Goal: Task Accomplishment & Management: Manage account settings

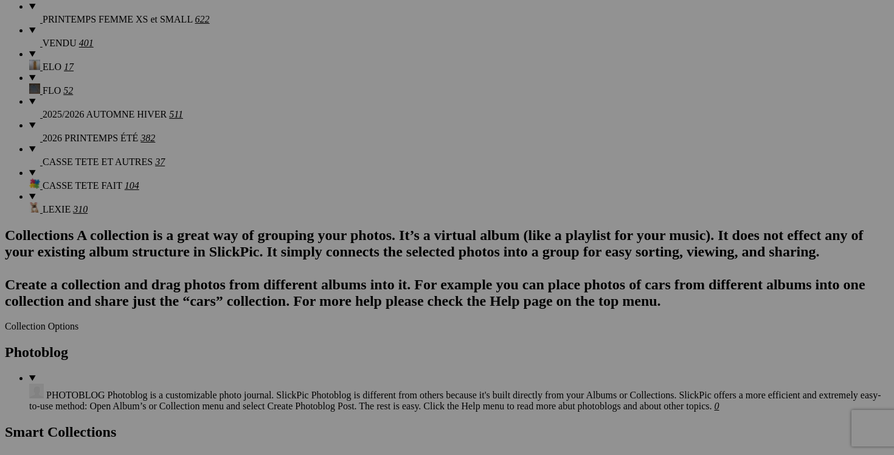
scroll to position [0, 136]
drag, startPoint x: 512, startPoint y: 218, endPoint x: 605, endPoint y: 222, distance: 93.2
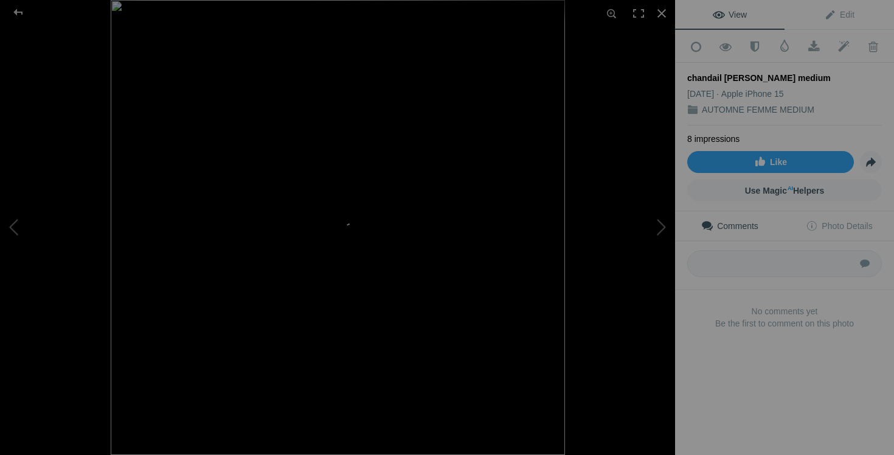
click at [450, 263] on img at bounding box center [338, 227] width 455 height 455
click at [423, 231] on img at bounding box center [168, 173] width 1148 height 1148
click at [362, 313] on img at bounding box center [338, 227] width 455 height 455
click at [362, 313] on img at bounding box center [301, 96] width 1148 height 1148
click at [12, 231] on button at bounding box center [45, 227] width 91 height 164
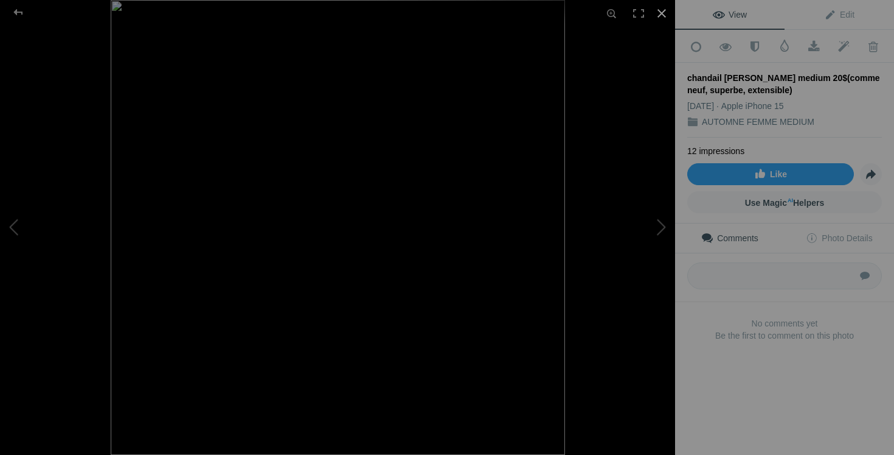
click at [666, 13] on div at bounding box center [662, 13] width 27 height 27
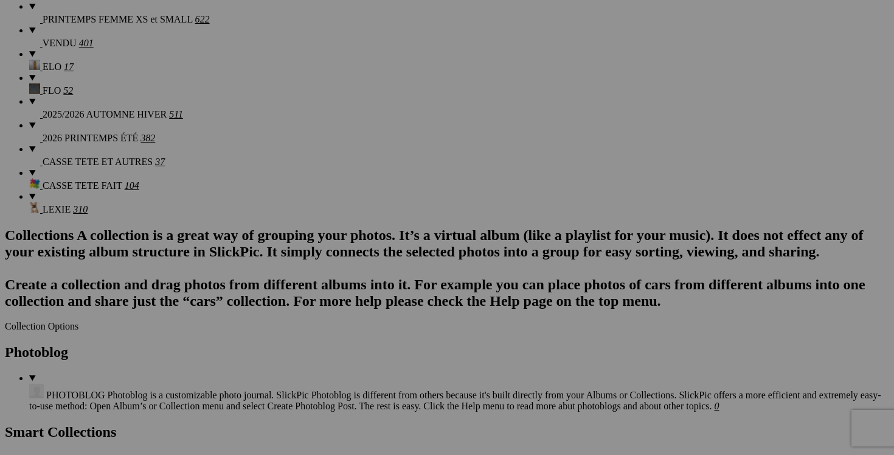
scroll to position [0, 75]
drag, startPoint x: 728, startPoint y: 218, endPoint x: 838, endPoint y: 203, distance: 111.8
drag, startPoint x: 727, startPoint y: 218, endPoint x: 829, endPoint y: 215, distance: 101.6
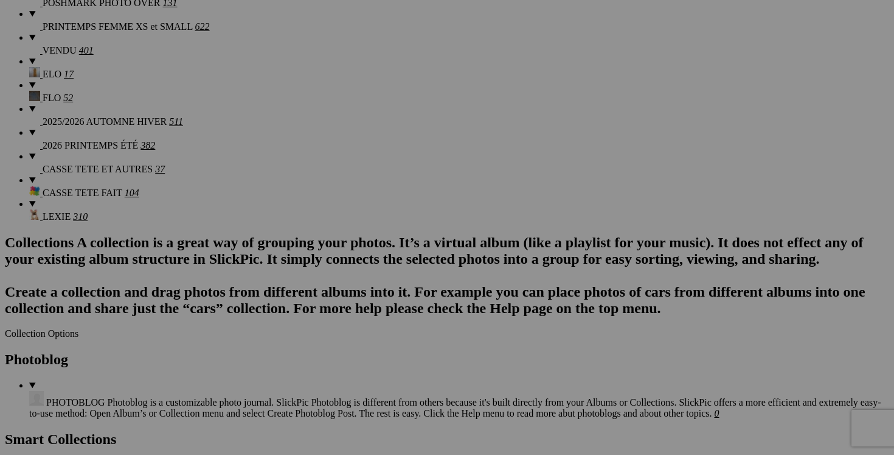
scroll to position [0, 44]
drag, startPoint x: 293, startPoint y: 378, endPoint x: 382, endPoint y: 374, distance: 89.5
drag, startPoint x: 384, startPoint y: 380, endPoint x: 265, endPoint y: 374, distance: 119.4
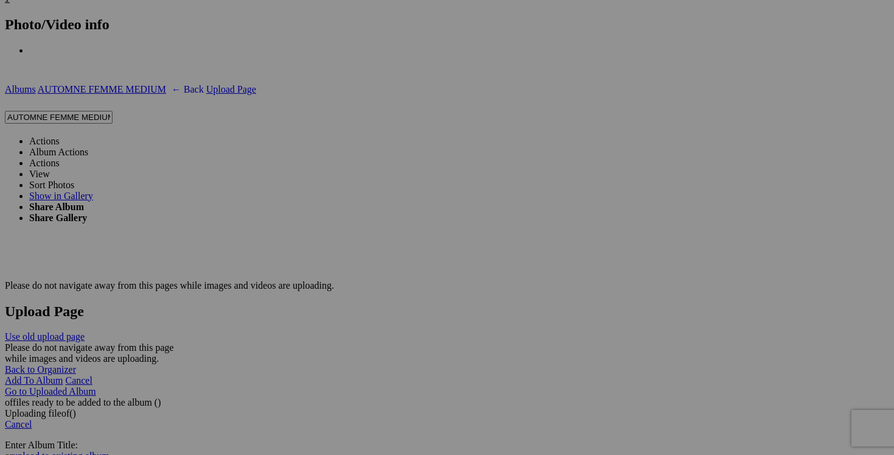
scroll to position [0, 198]
drag, startPoint x: 620, startPoint y: 416, endPoint x: 691, endPoint y: 406, distance: 71.2
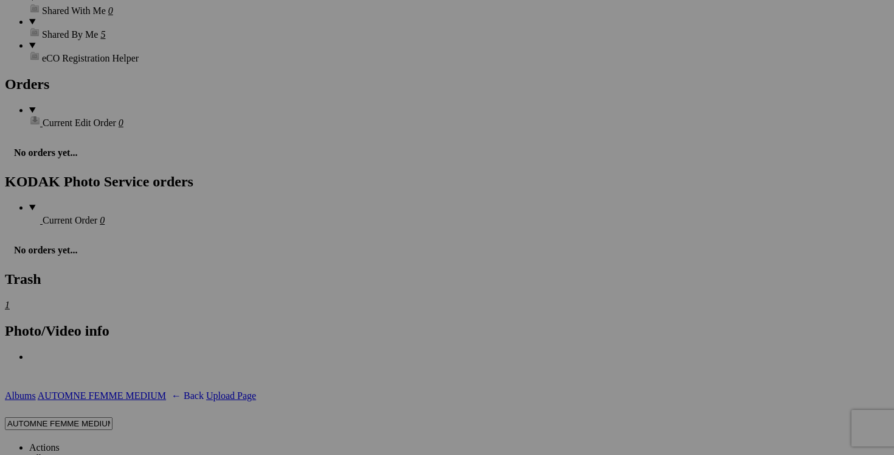
scroll to position [0, 0]
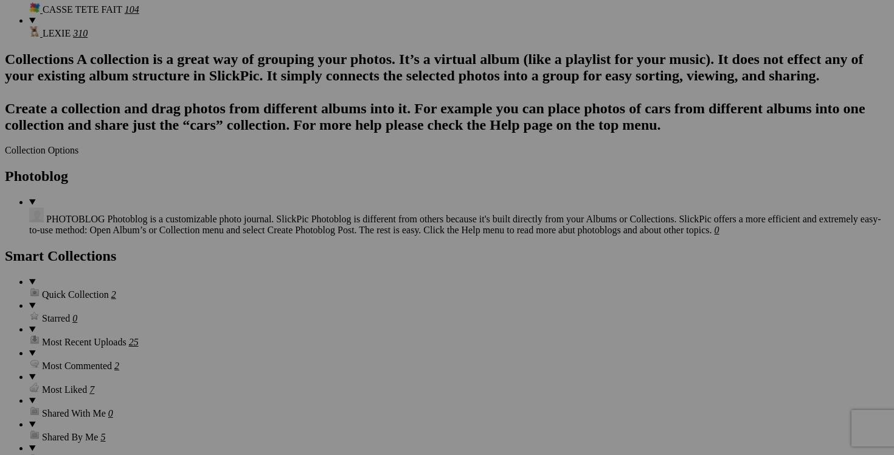
scroll to position [0, 44]
drag, startPoint x: 295, startPoint y: 197, endPoint x: 409, endPoint y: 192, distance: 113.9
drag, startPoint x: 728, startPoint y: 195, endPoint x: 828, endPoint y: 184, distance: 99.7
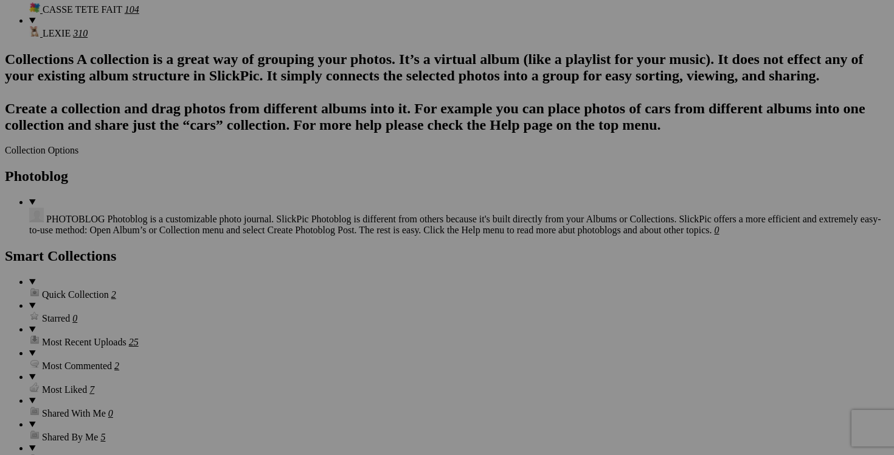
drag, startPoint x: 755, startPoint y: 195, endPoint x: 795, endPoint y: 195, distance: 40.8
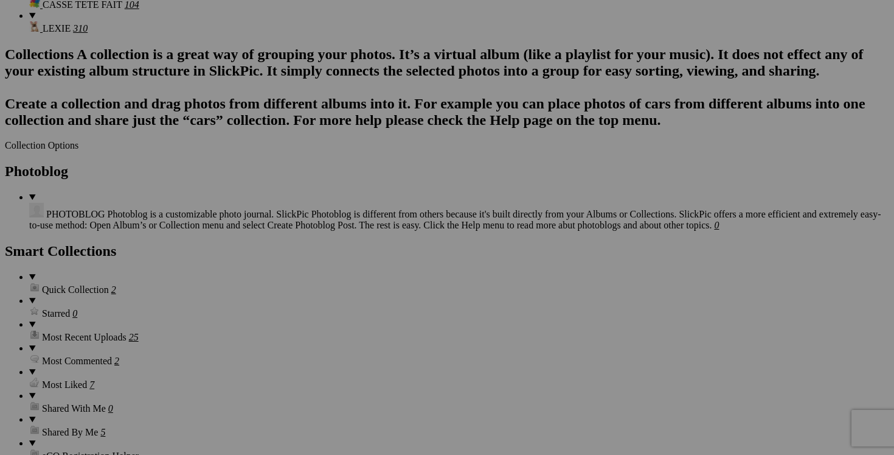
scroll to position [1459, 0]
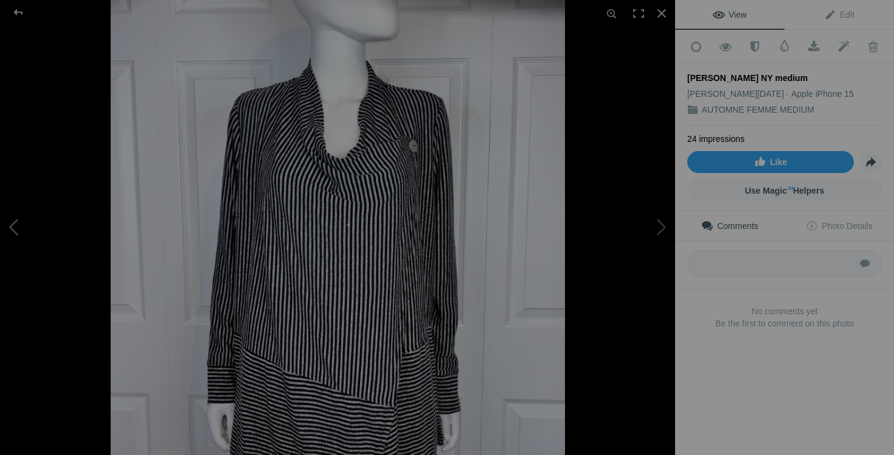
click at [34, 231] on button at bounding box center [45, 227] width 91 height 164
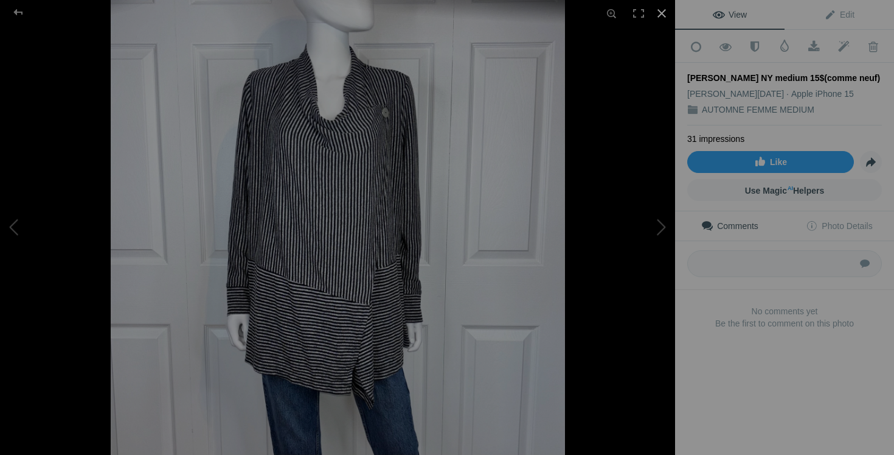
click at [660, 16] on div at bounding box center [662, 13] width 27 height 27
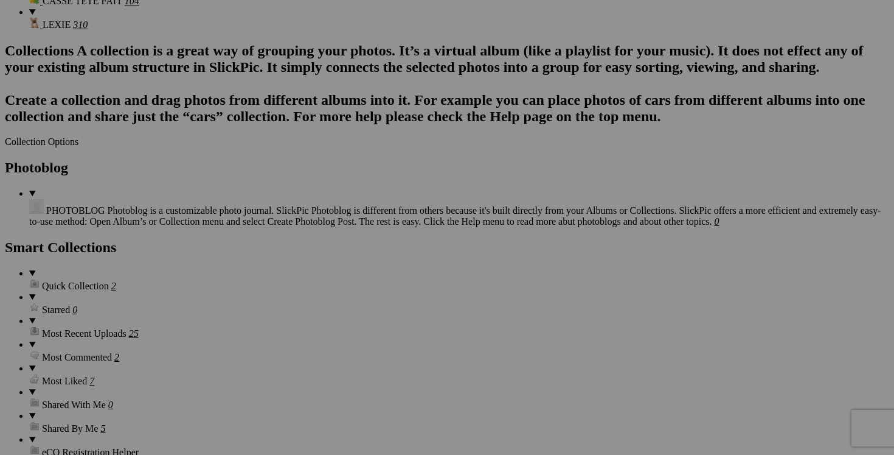
scroll to position [0, 201]
drag, startPoint x: 510, startPoint y: 343, endPoint x: 616, endPoint y: 343, distance: 106.5
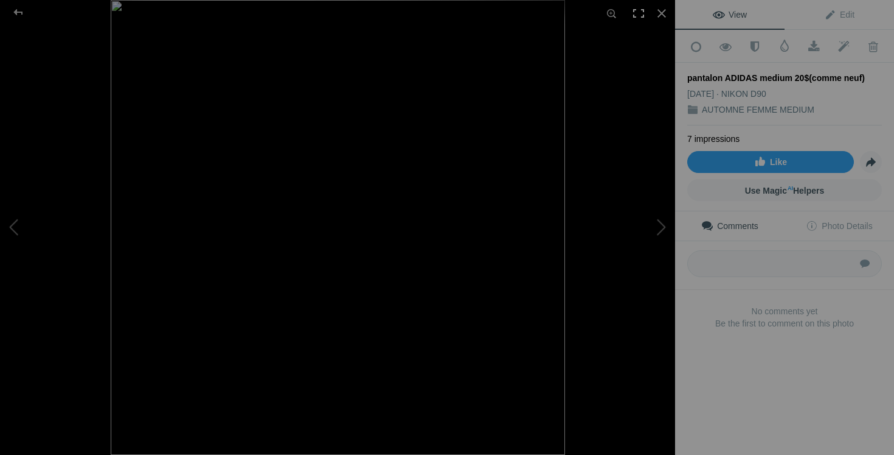
click at [649, 15] on div at bounding box center [639, 13] width 27 height 27
click at [658, 6] on div at bounding box center [662, 13] width 27 height 27
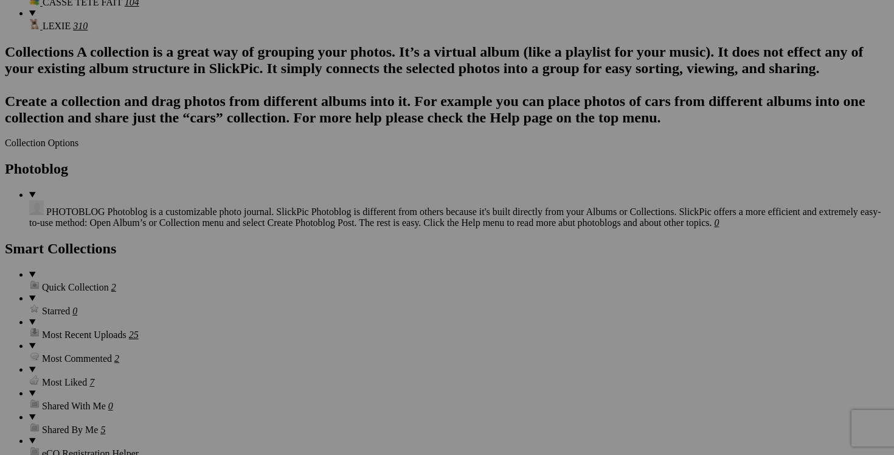
scroll to position [1454, 0]
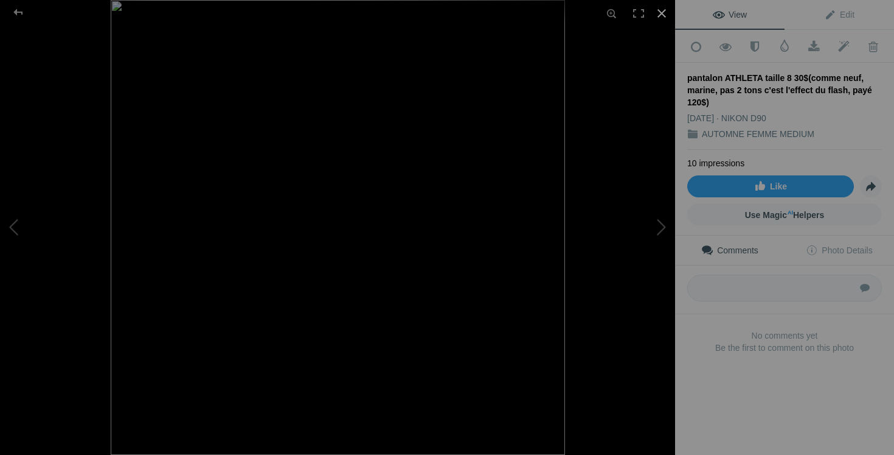
click at [663, 9] on div at bounding box center [662, 13] width 27 height 27
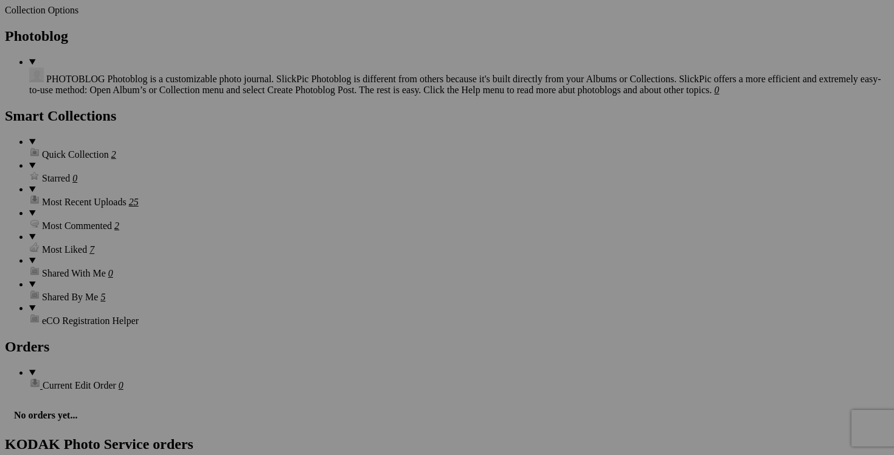
scroll to position [0, 54]
drag, startPoint x: 187, startPoint y: 366, endPoint x: 285, endPoint y: 374, distance: 98.3
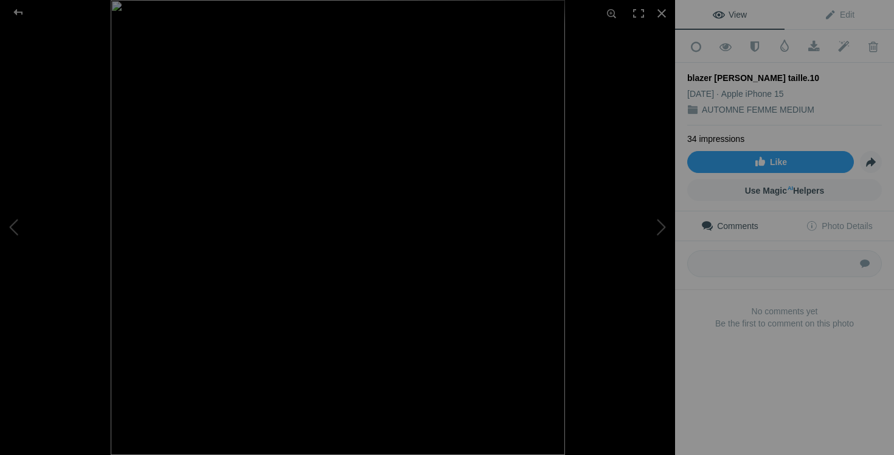
click at [396, 337] on img at bounding box center [338, 227] width 455 height 455
click at [17, 232] on button at bounding box center [45, 227] width 91 height 164
